Goal: Task Accomplishment & Management: Manage account settings

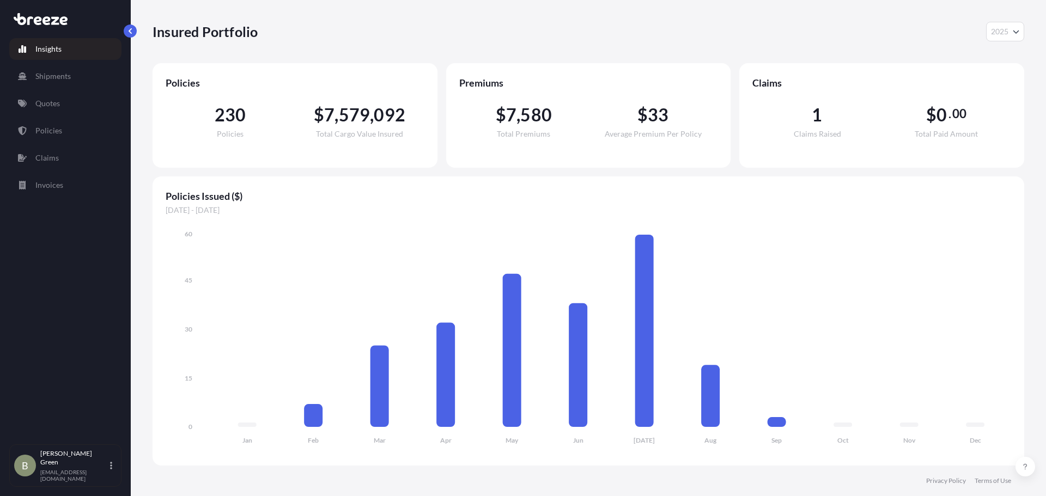
select select "2025"
click at [116, 474] on div "B [PERSON_NAME] [EMAIL_ADDRESS][DOMAIN_NAME]" at bounding box center [65, 465] width 102 height 33
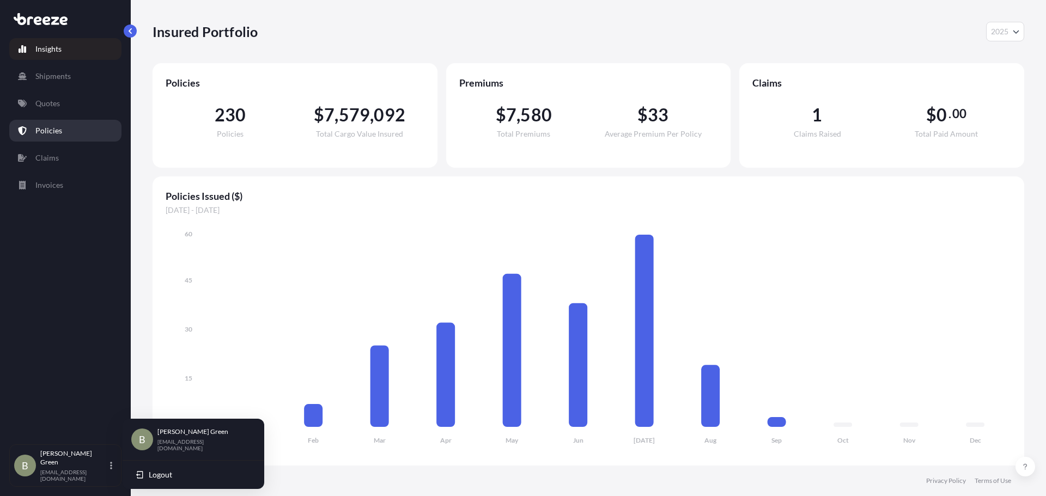
click at [58, 131] on p "Policies" at bounding box center [48, 130] width 27 height 11
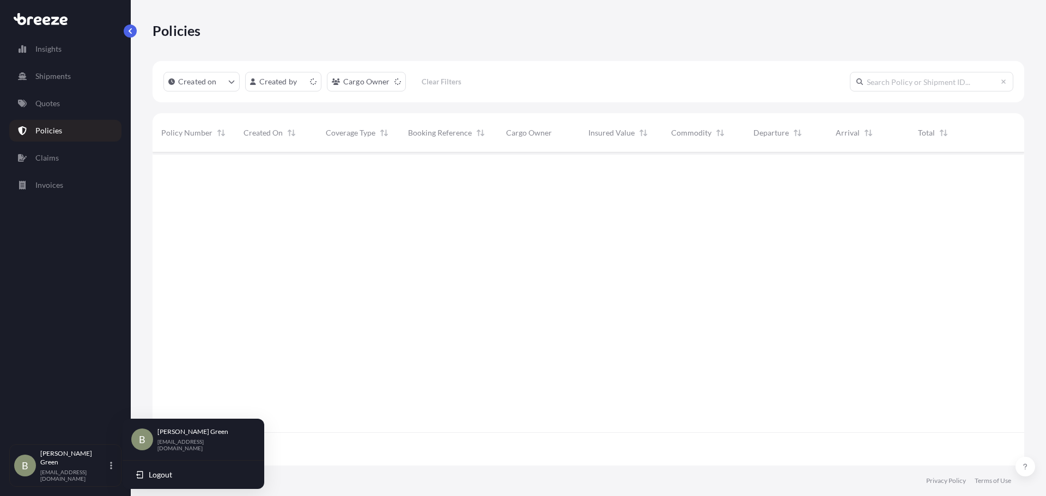
scroll to position [311, 864]
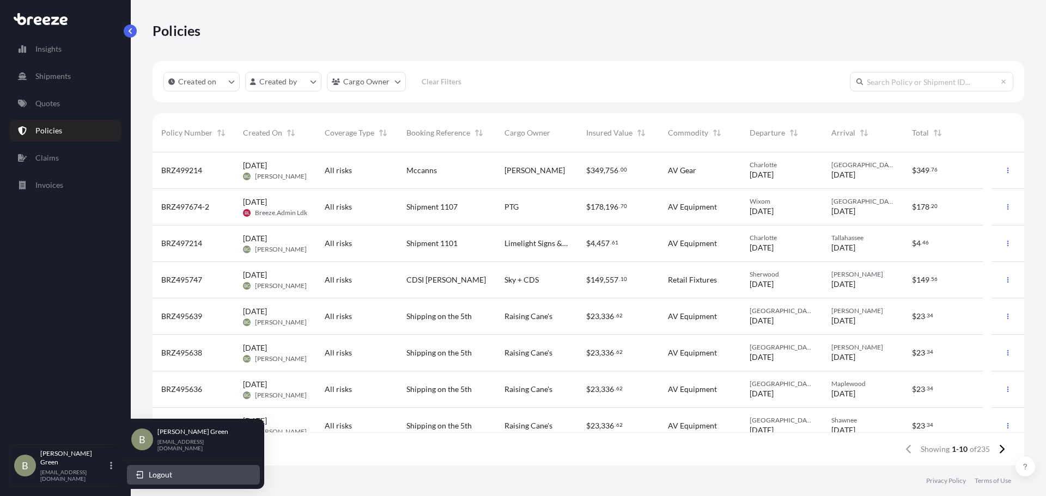
click at [160, 470] on span "Logout" at bounding box center [160, 475] width 23 height 11
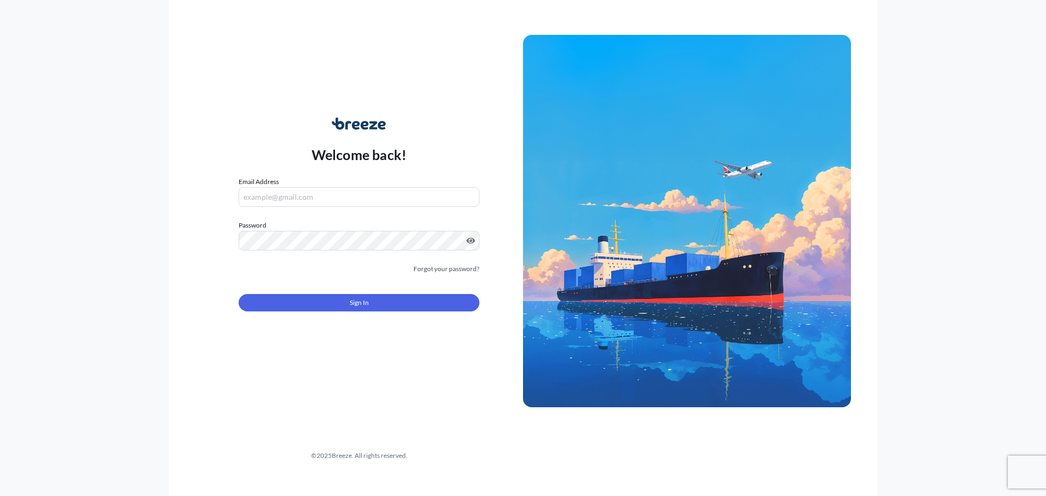
type input "[EMAIL_ADDRESS][DOMAIN_NAME]"
